Goal: Task Accomplishment & Management: Use online tool/utility

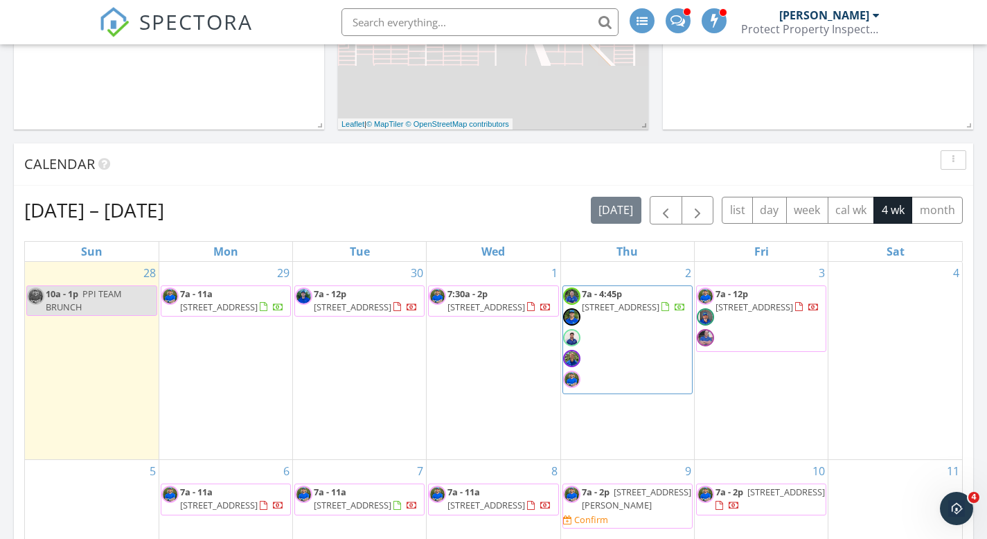
scroll to position [388, 0]
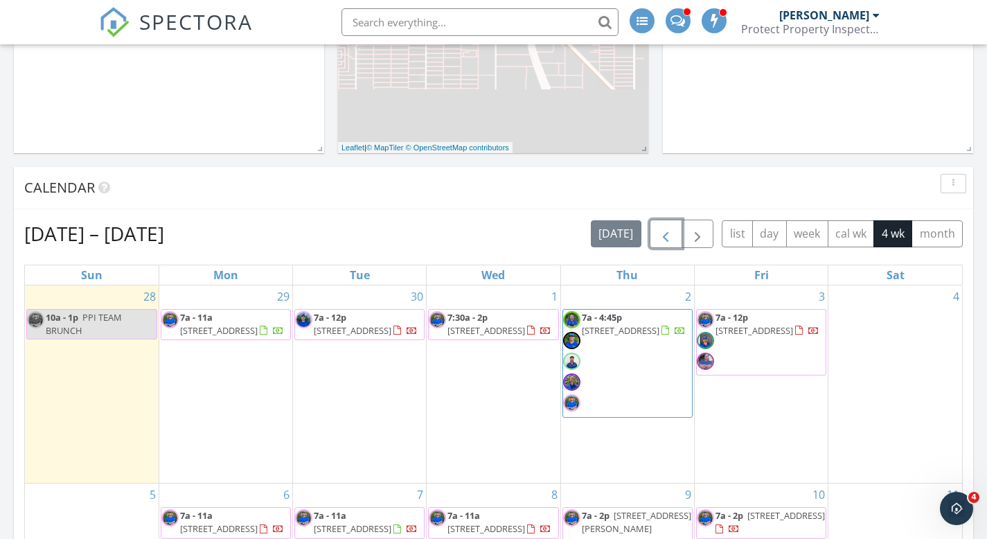
click at [665, 235] on span "button" at bounding box center [665, 234] width 17 height 17
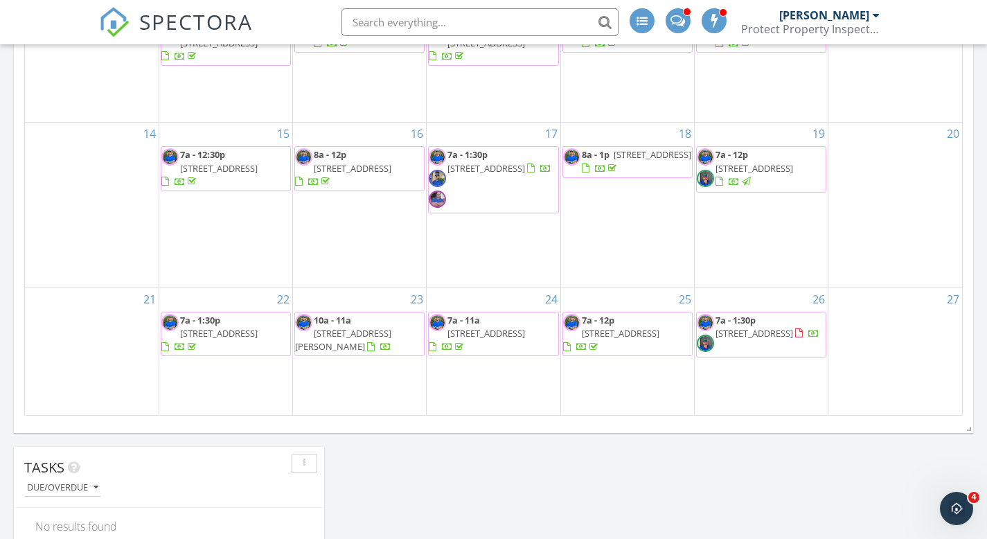
scroll to position [940, 0]
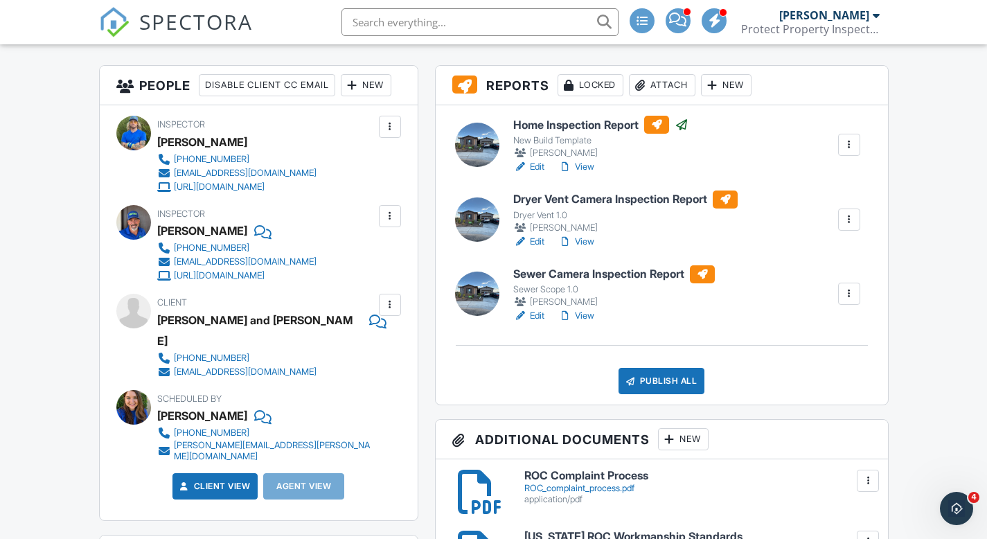
click at [629, 198] on h6 "Dryer Vent Camera Inspection Report" at bounding box center [625, 200] width 224 height 18
